Goal: Transaction & Acquisition: Book appointment/travel/reservation

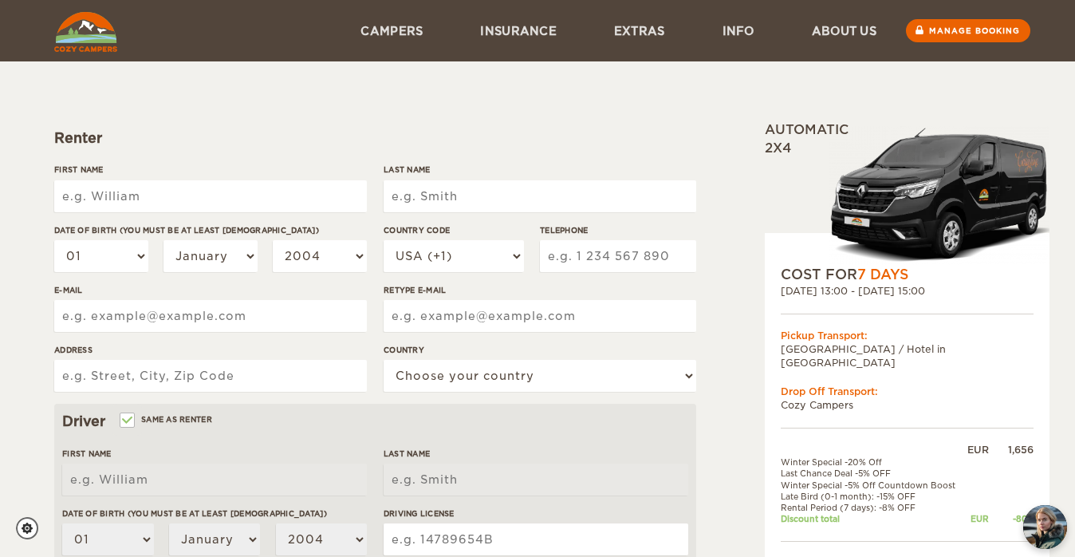
scroll to position [94, 0]
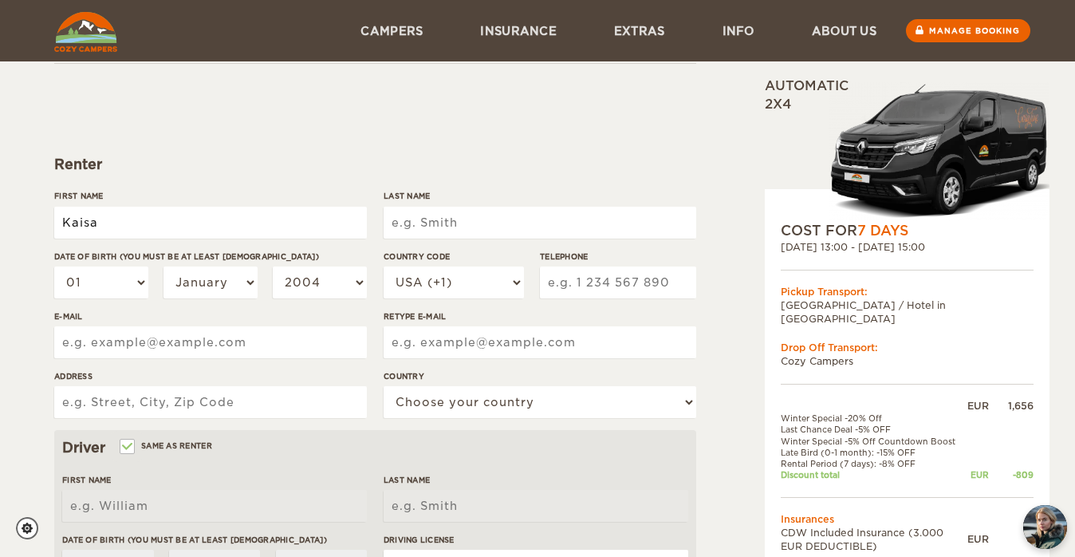
type input "Kaisa"
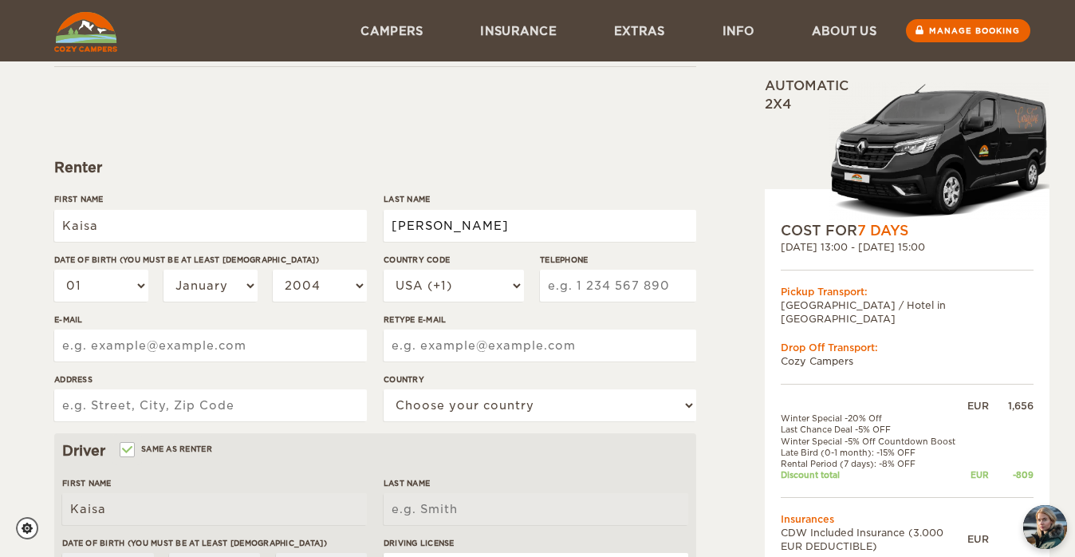
scroll to position [91, 0]
type input "[PERSON_NAME]"
select select "15"
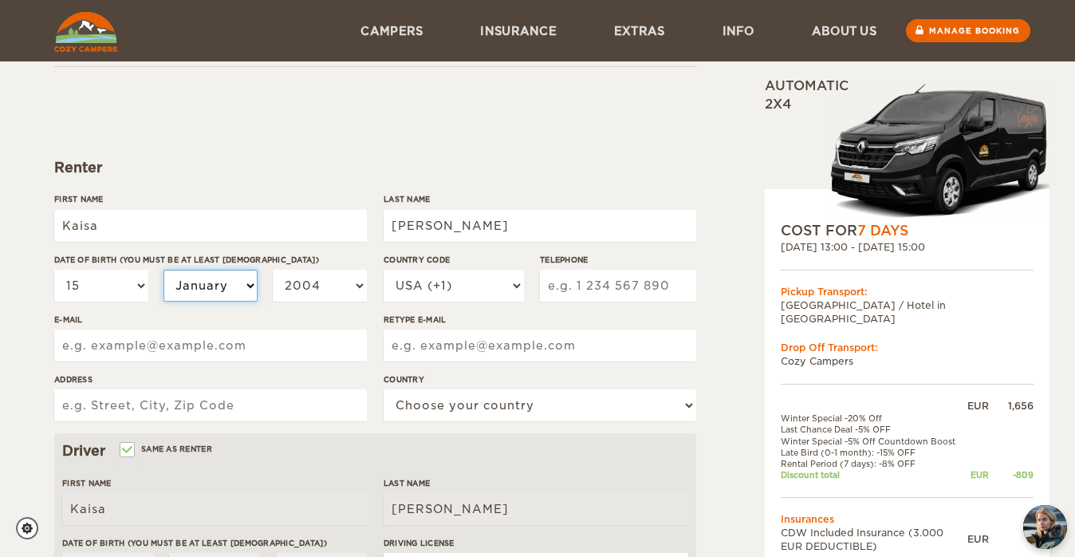
select select "03"
select select "1999"
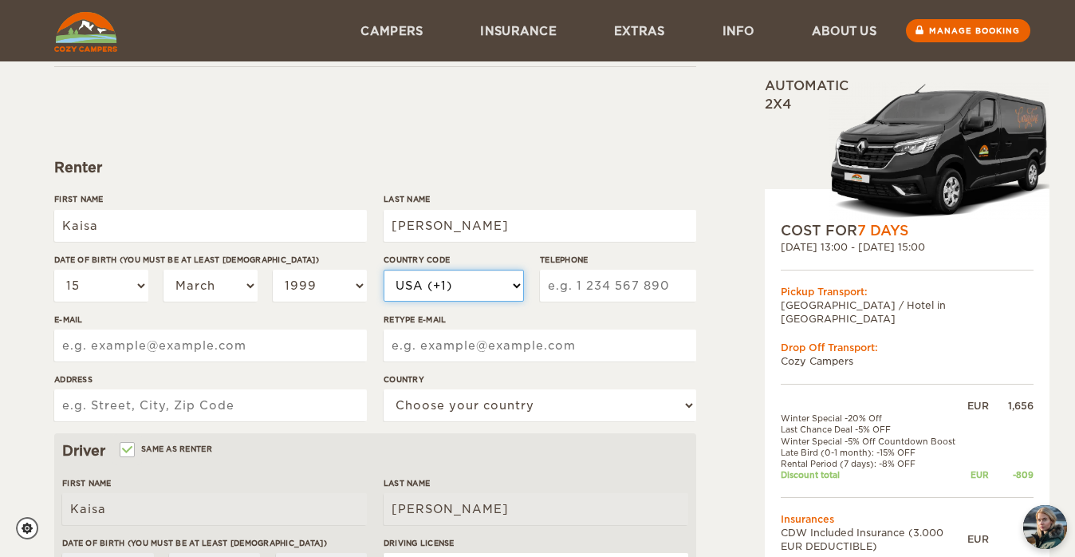
select select "372"
type input "53004433"
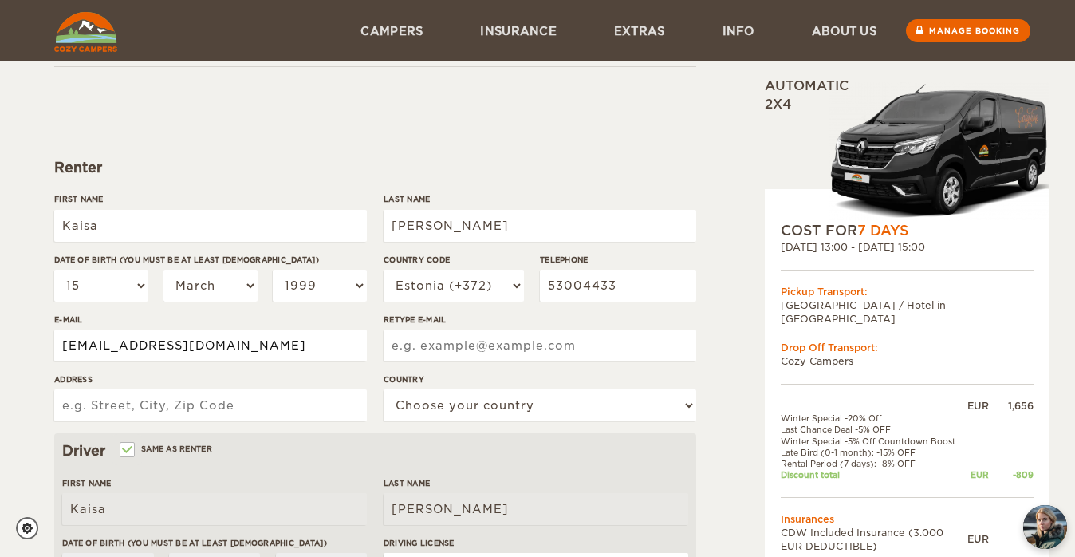
type input "kallaskaisa@gmail.com"
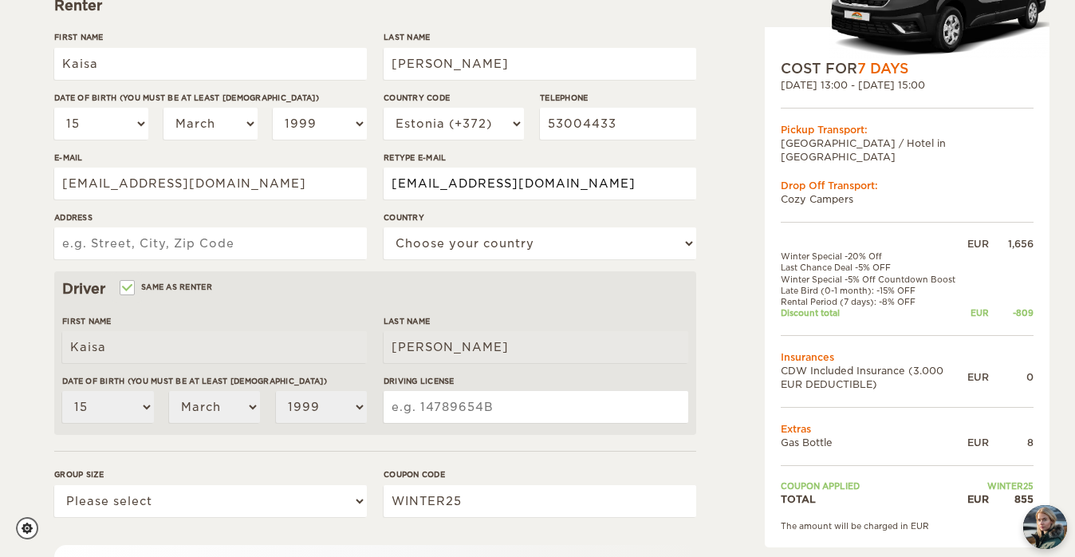
scroll to position [254, 0]
type input "kallaskaisa@gmail.com"
type input "Uuslinna 3a-10, Tallinn, Estonia, 11413"
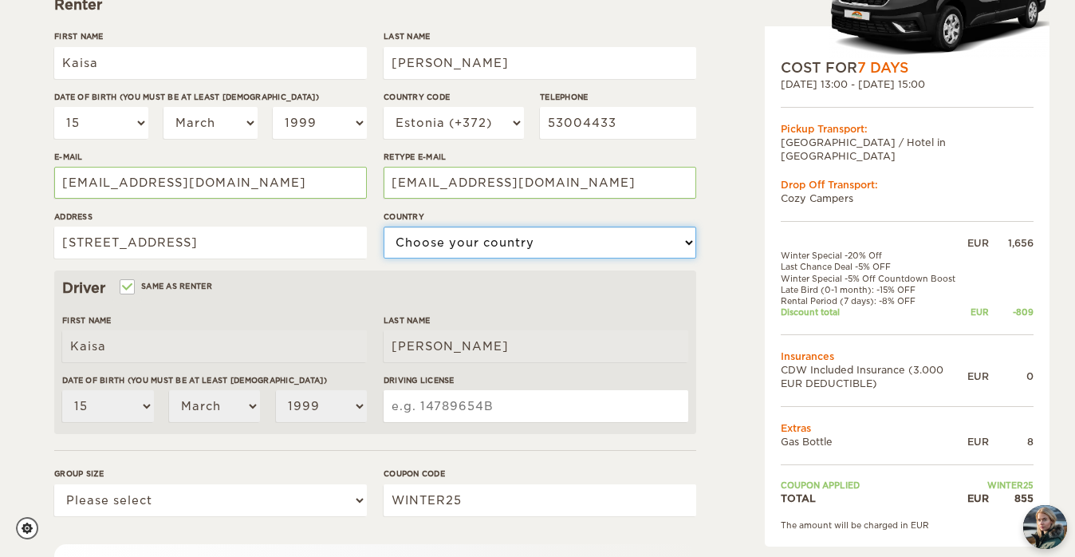
select select "65"
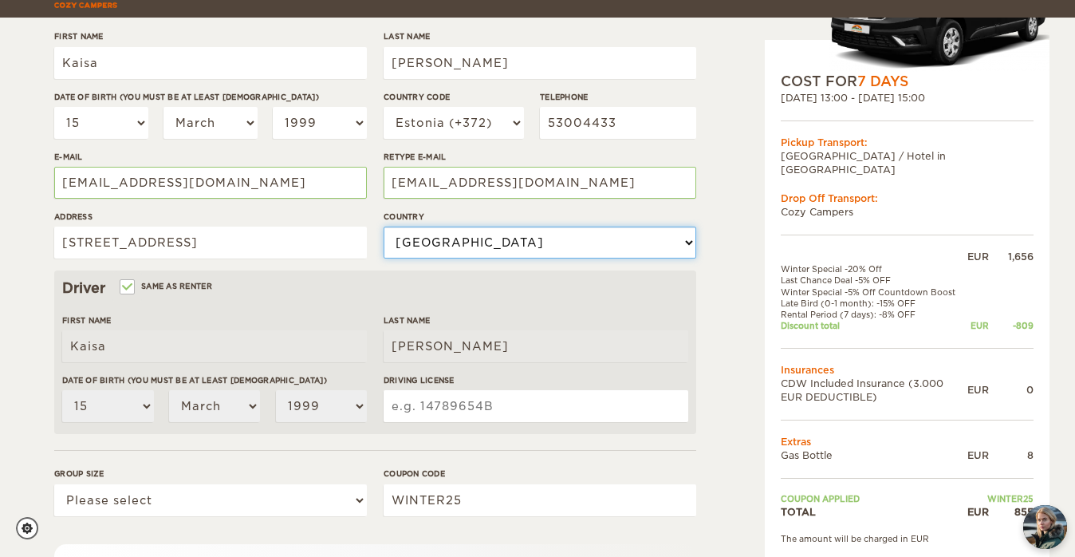
scroll to position [342, 0]
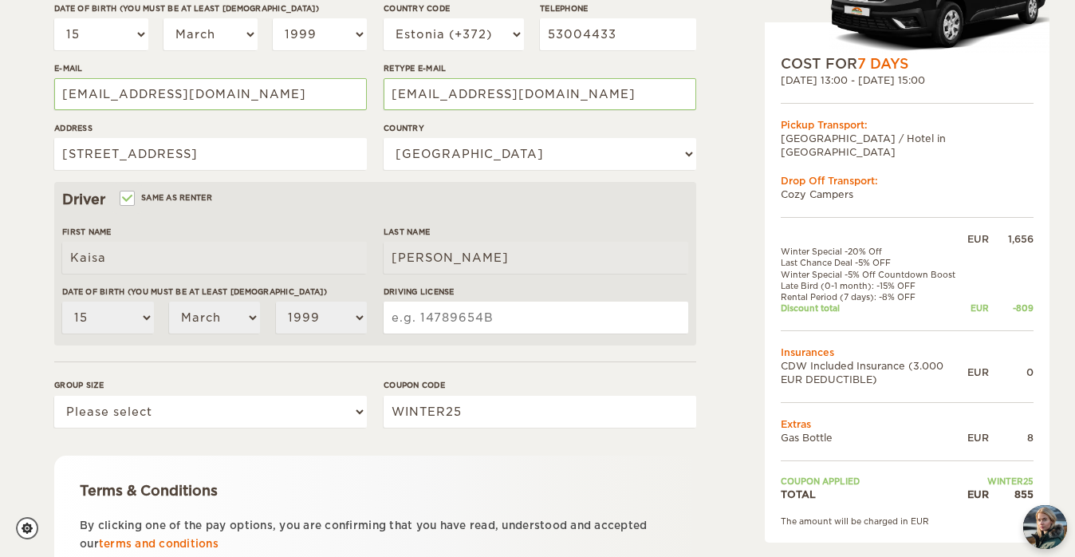
click at [131, 201] on input "Same as renter" at bounding box center [126, 200] width 10 height 10
checkbox input "false"
select select
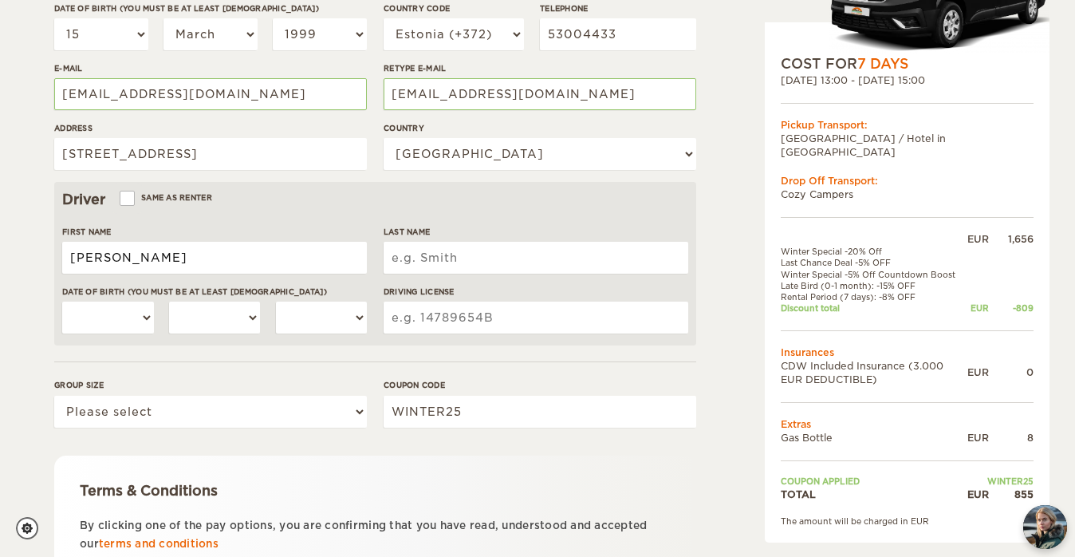
type input "Aleksandr"
type input "Zõkov"
select select "11"
select select "07"
select select "1996"
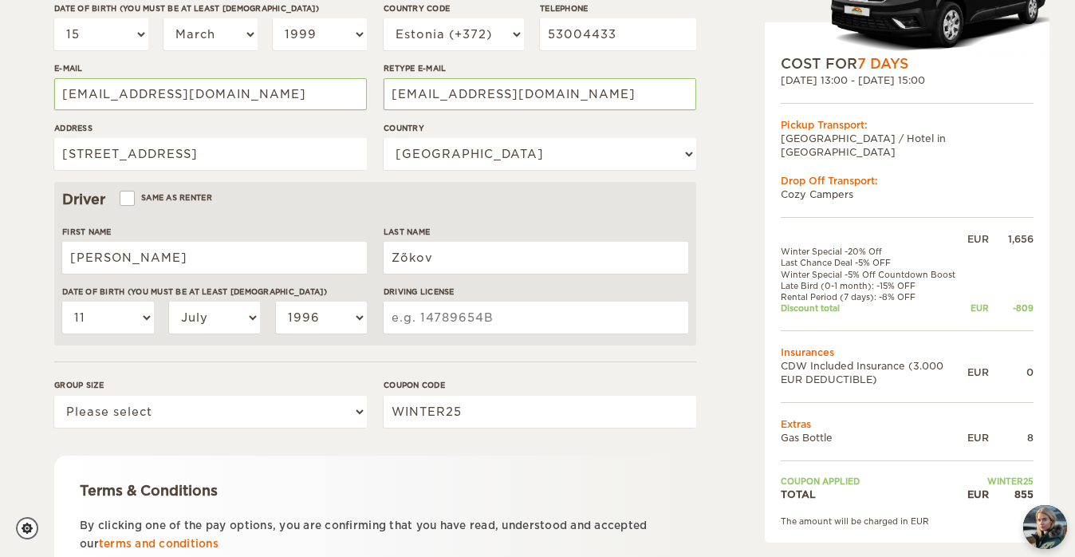
click at [482, 308] on input "Driving License" at bounding box center [536, 318] width 305 height 32
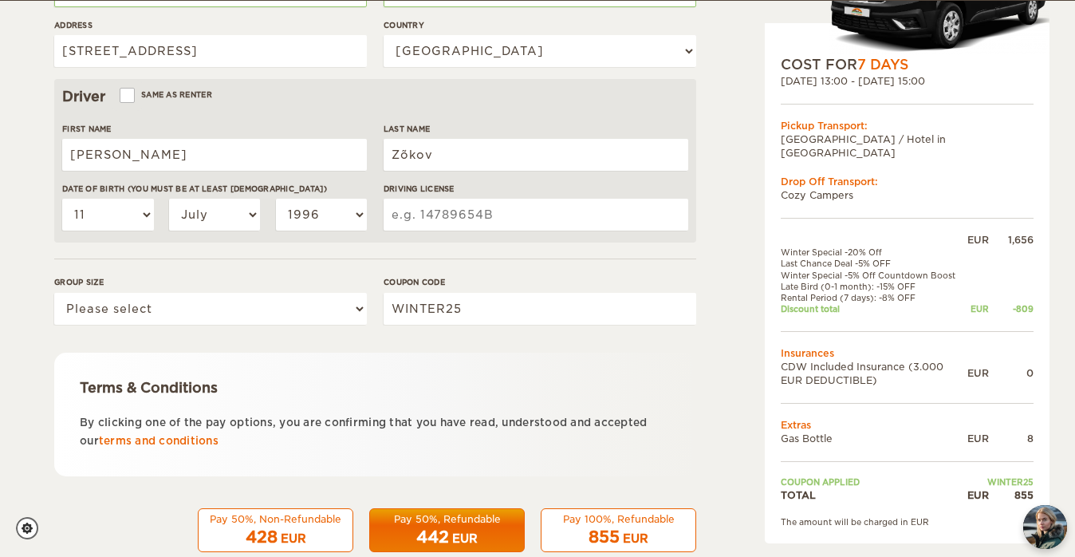
scroll to position [446, 0]
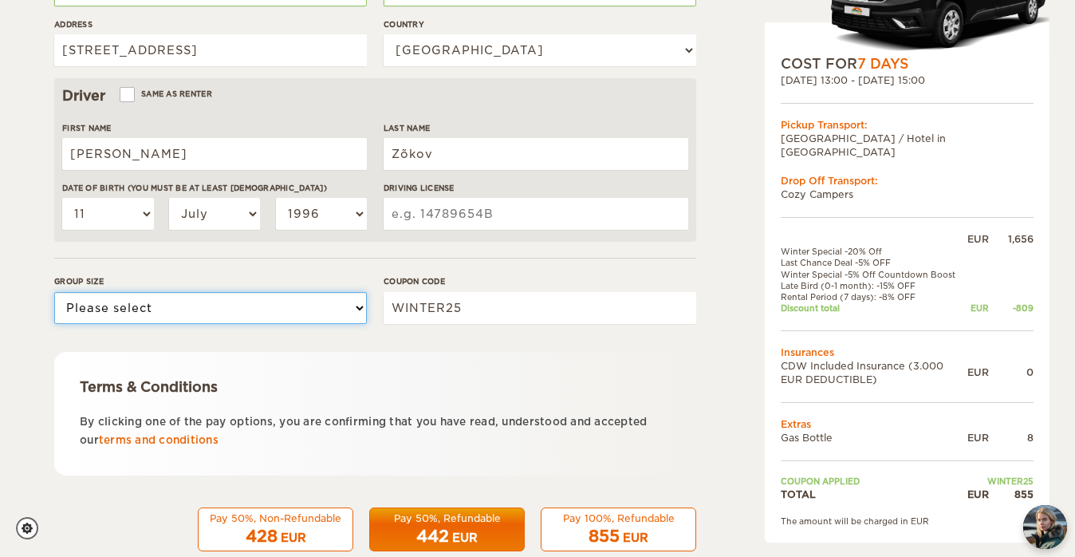
select select "2"
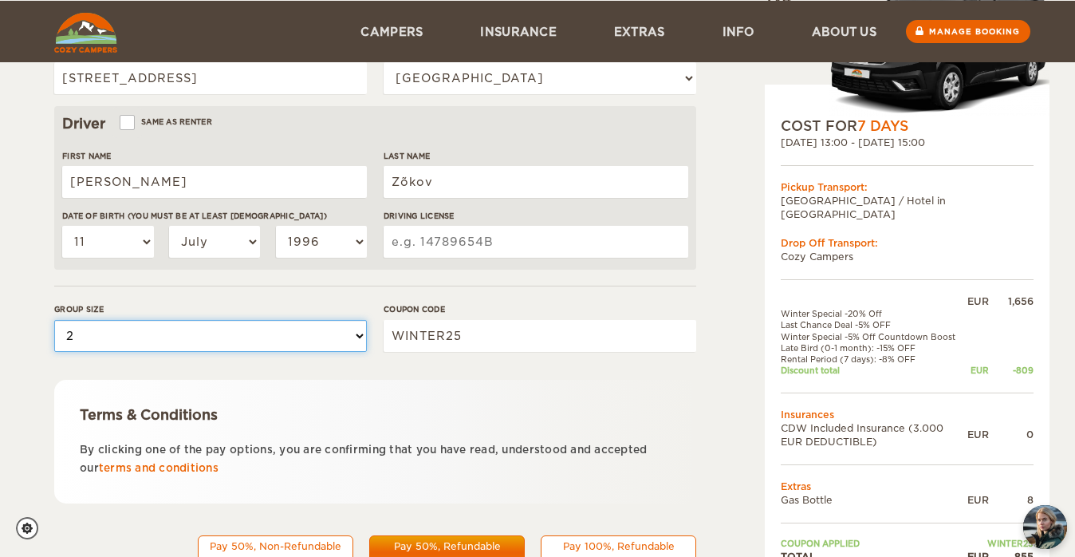
scroll to position [408, 0]
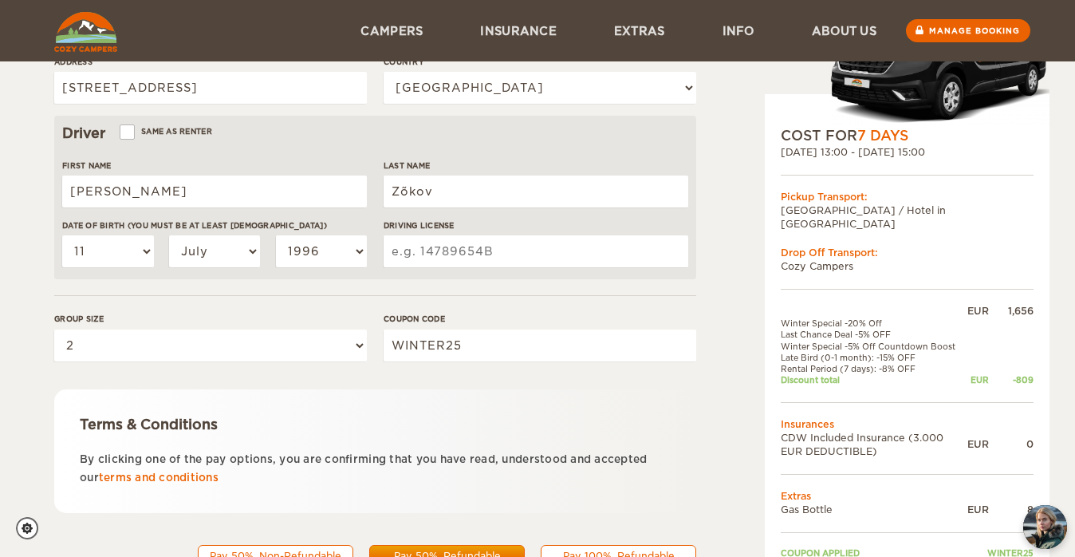
click at [479, 256] on input "Driving License" at bounding box center [536, 251] width 305 height 32
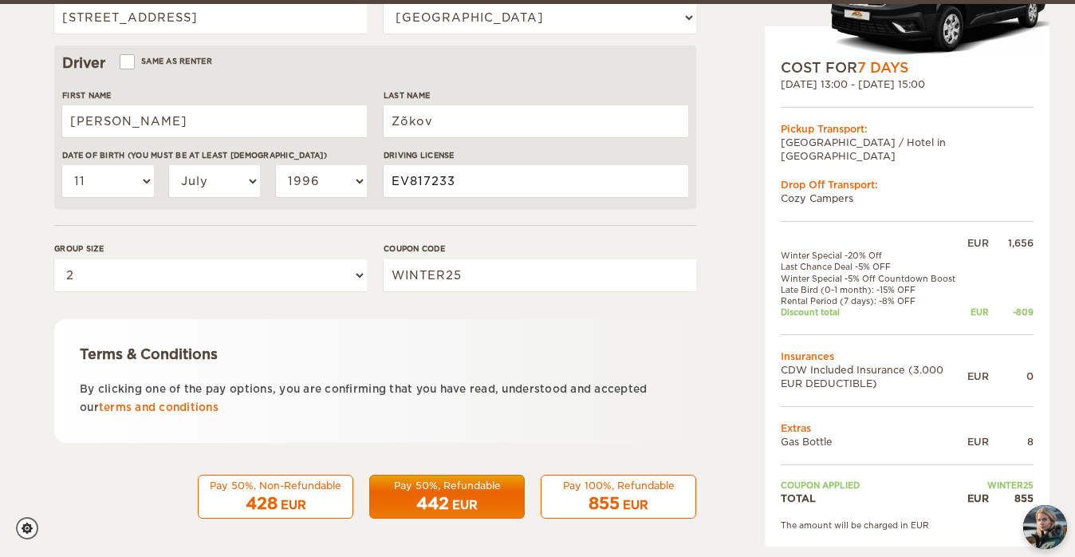
scroll to position [478, 0]
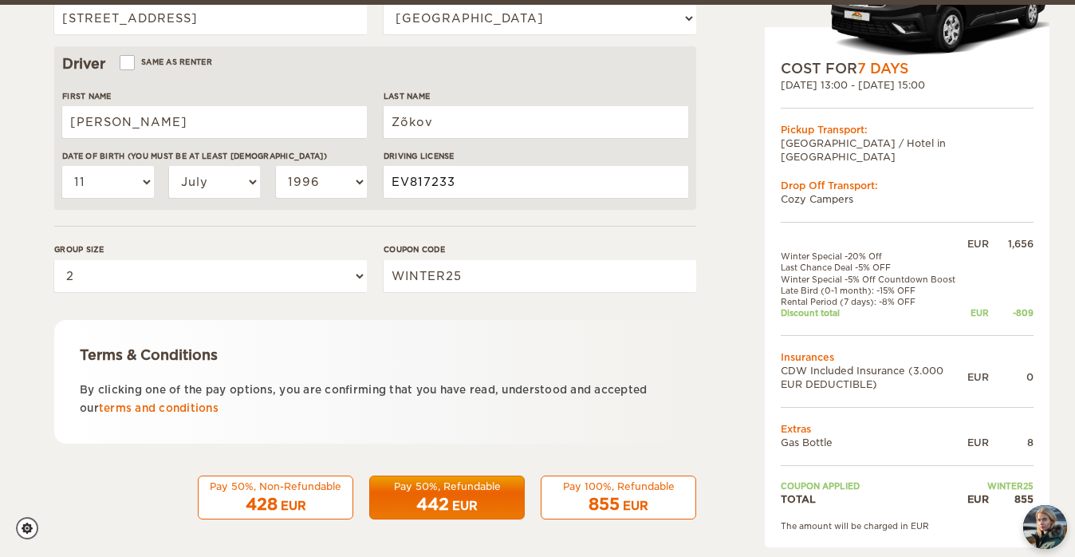
type input "EV817233"
click at [652, 482] on div "Pay 100%, Refundable" at bounding box center [618, 486] width 135 height 14
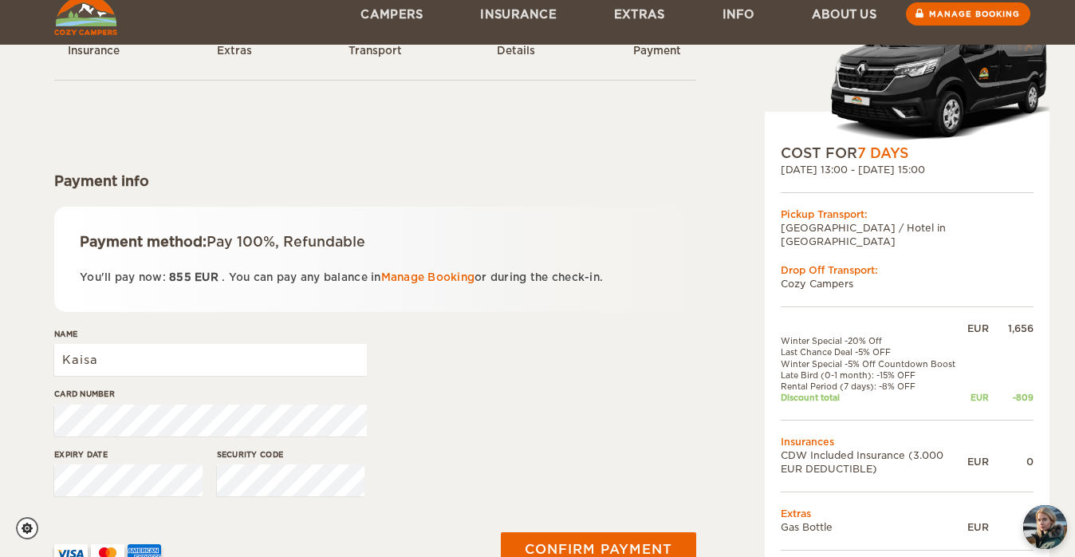
scroll to position [153, 0]
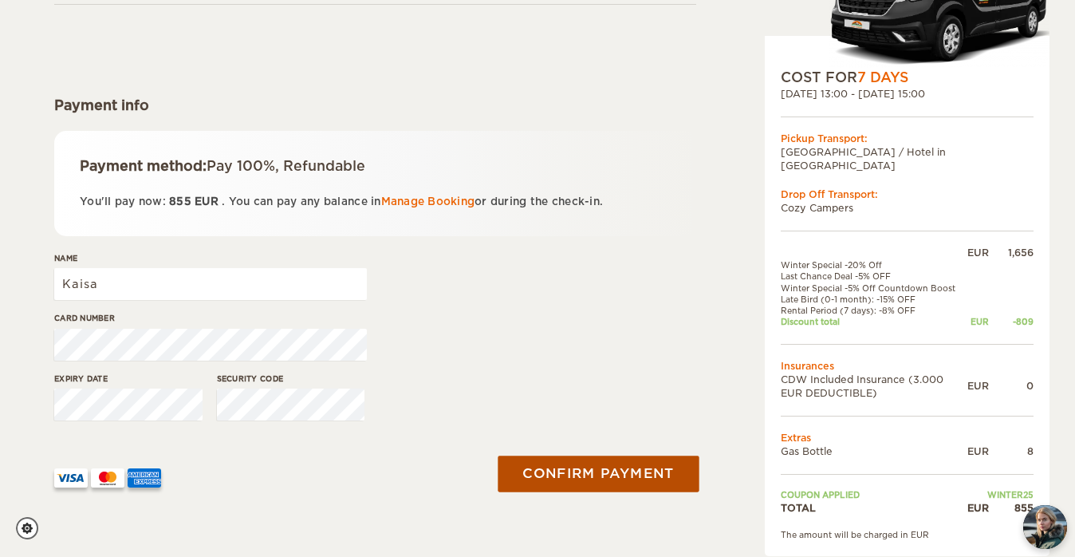
click at [555, 474] on button "Confirm payment" at bounding box center [598, 474] width 201 height 36
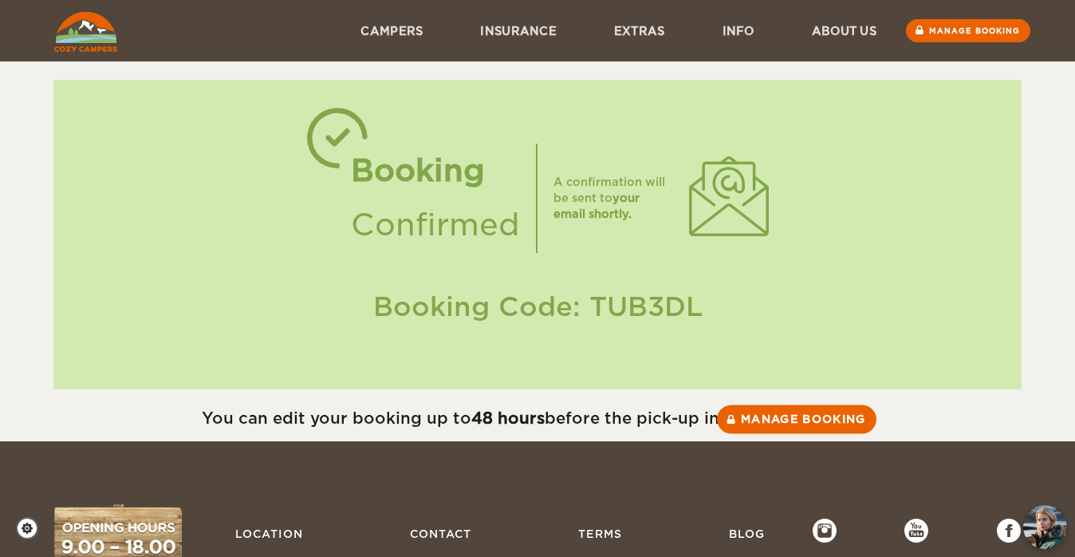
click at [796, 416] on link "Manage booking" at bounding box center [797, 418] width 160 height 29
click at [791, 425] on link "Manage booking" at bounding box center [797, 418] width 160 height 29
